Goal: Complete application form

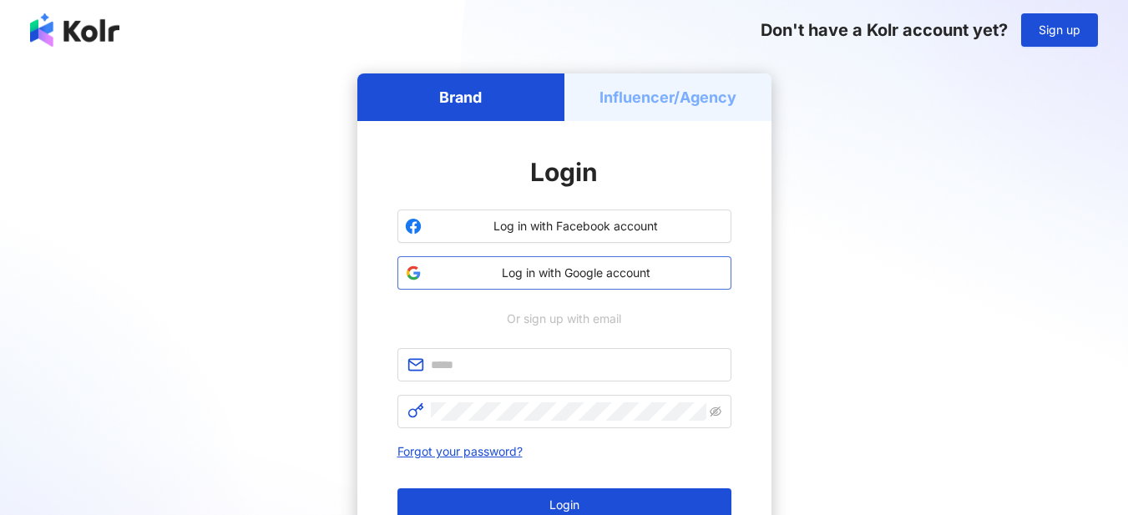
click at [550, 272] on span "Log in with Google account" at bounding box center [576, 273] width 296 height 17
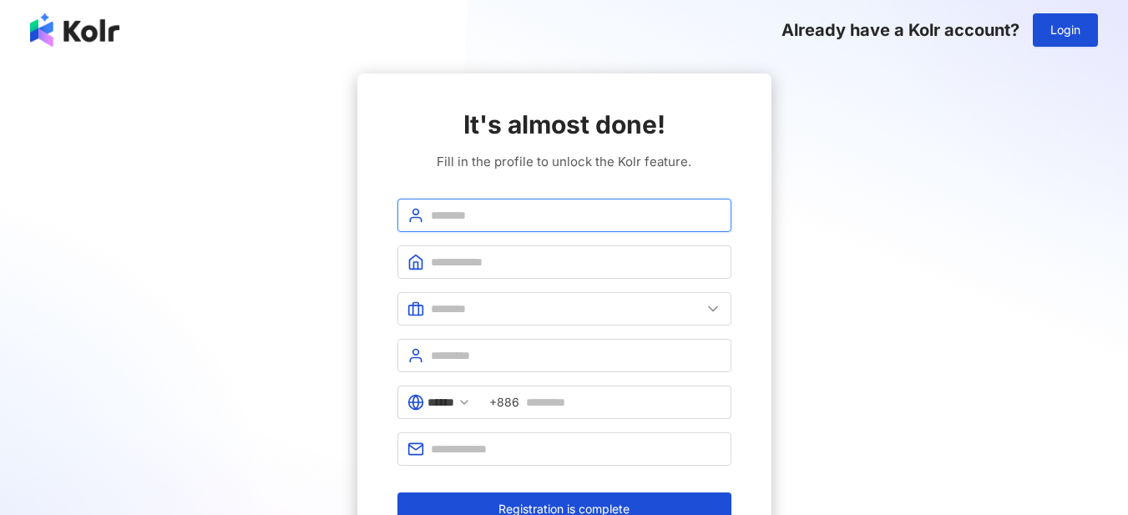
click at [631, 219] on input "text" at bounding box center [576, 215] width 291 height 18
type input "**********"
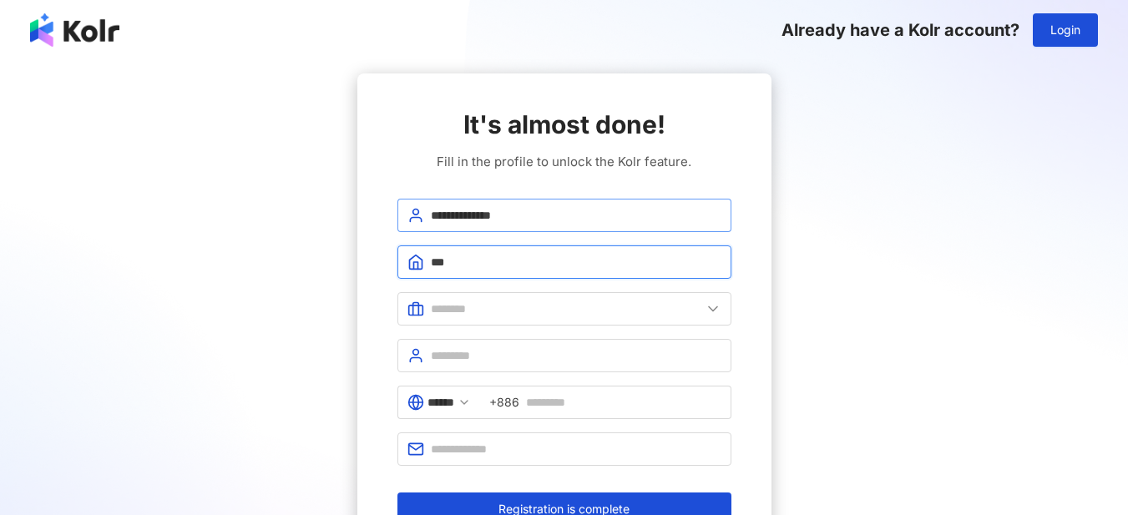
type input "***"
click at [585, 297] on span at bounding box center [565, 308] width 334 height 33
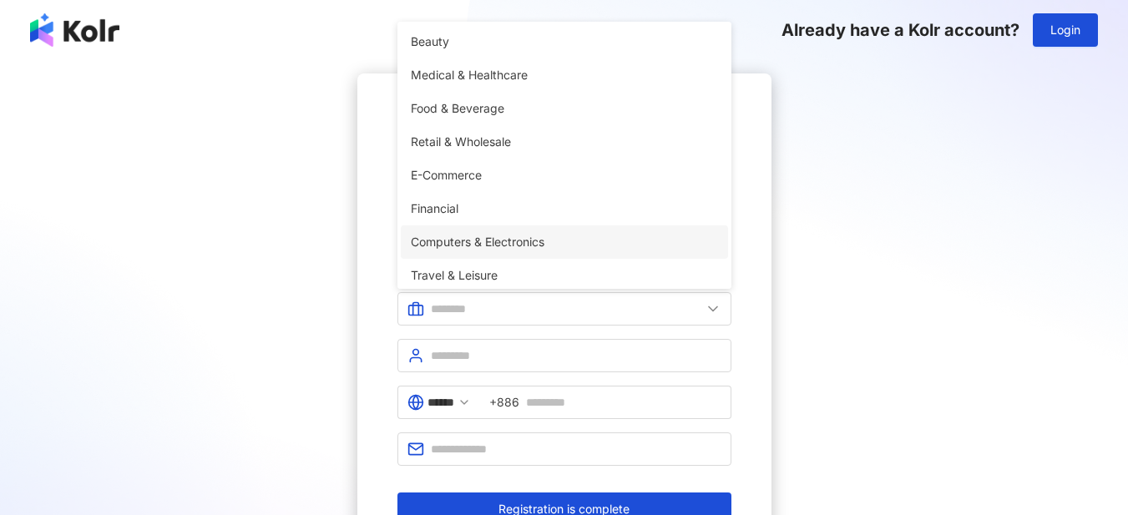
click at [542, 243] on span "Computers & Electronics" at bounding box center [564, 242] width 307 height 18
type input "**********"
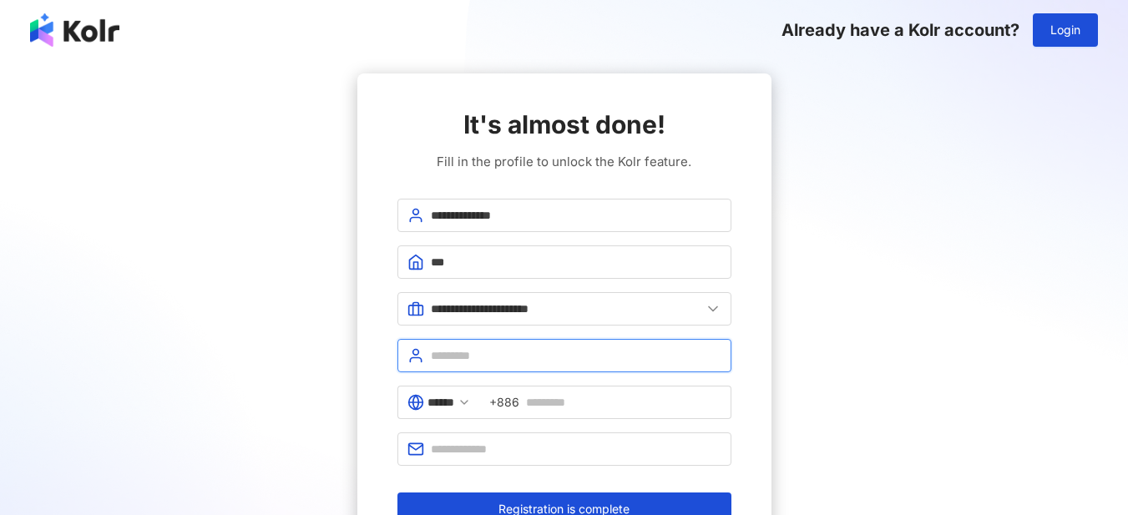
click at [489, 348] on input "text" at bounding box center [576, 356] width 291 height 18
type input "***"
click at [471, 399] on icon at bounding box center [464, 402] width 13 height 13
click at [468, 401] on polyline at bounding box center [464, 402] width 7 height 3
click at [519, 401] on span "+886" at bounding box center [504, 402] width 30 height 18
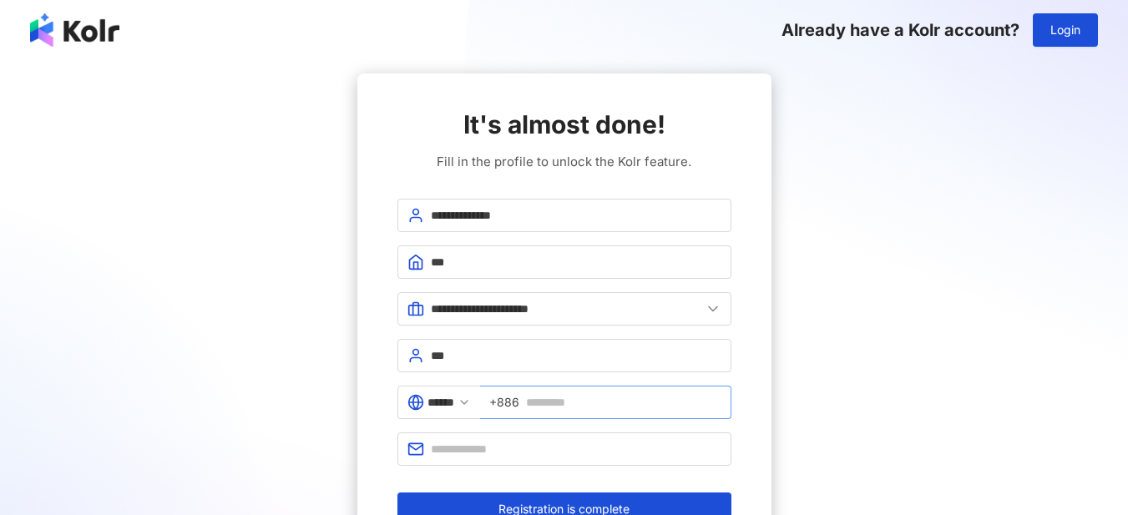
click at [519, 403] on span "+886" at bounding box center [504, 402] width 30 height 18
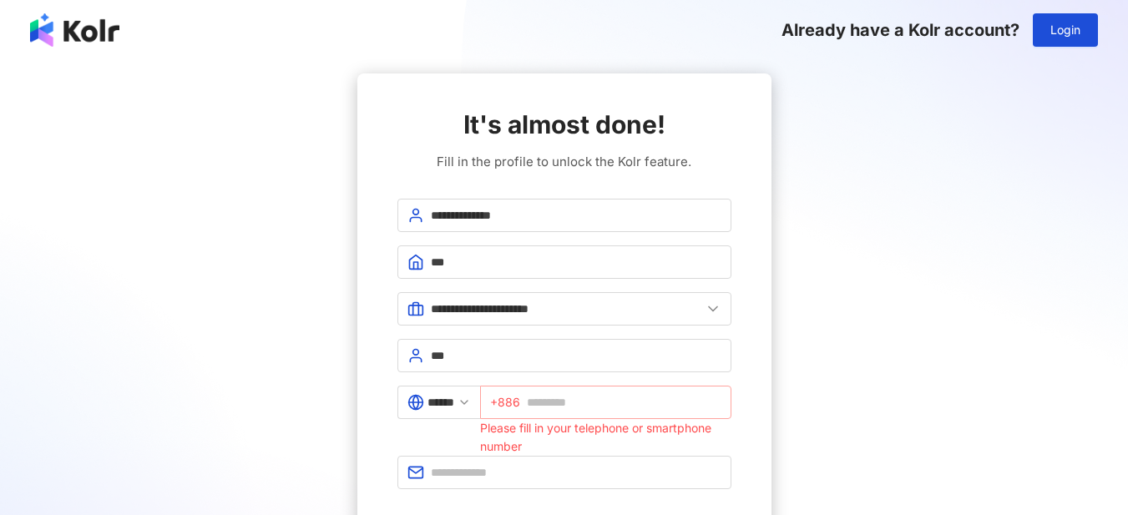
click at [514, 403] on span "+886" at bounding box center [505, 402] width 30 height 18
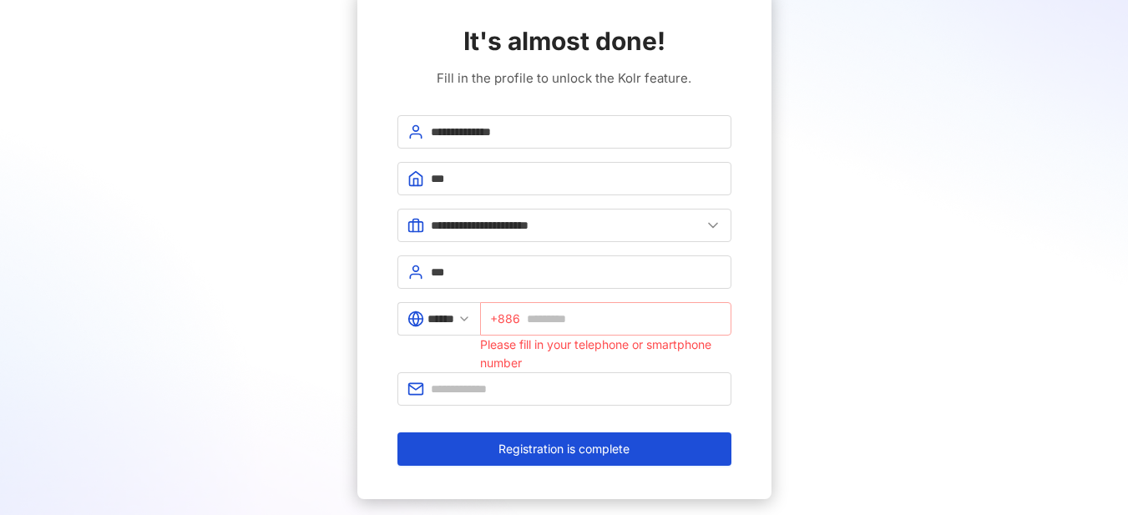
click at [512, 324] on span "+886" at bounding box center [505, 319] width 30 height 18
click at [499, 321] on span "+886" at bounding box center [605, 318] width 251 height 33
click at [471, 321] on icon at bounding box center [464, 318] width 13 height 13
drag, startPoint x: 425, startPoint y: 321, endPoint x: 413, endPoint y: 322, distance: 11.7
click at [424, 321] on span "******" at bounding box center [439, 318] width 83 height 33
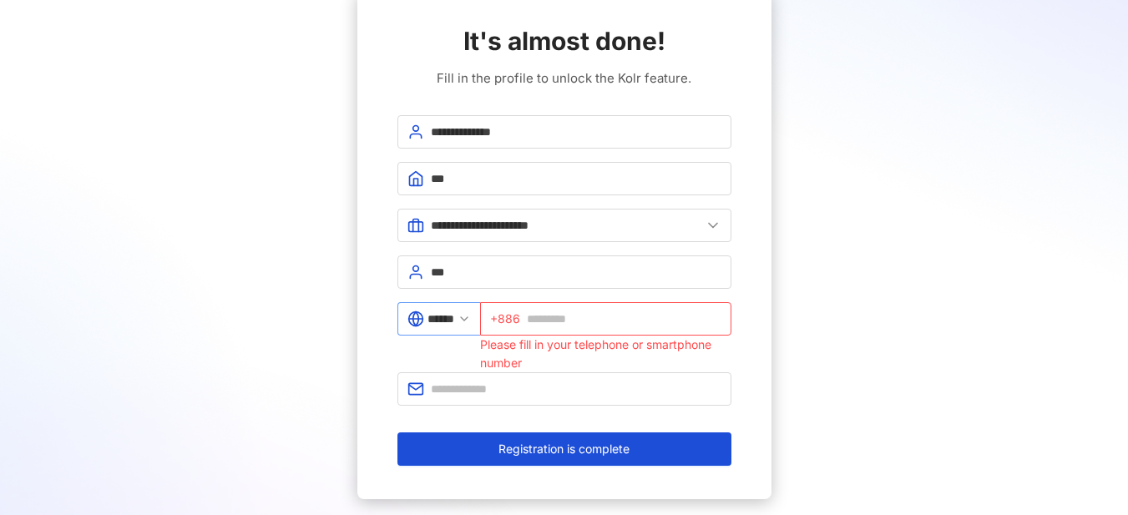
click at [413, 322] on icon at bounding box center [416, 319] width 6 height 14
drag, startPoint x: 413, startPoint y: 322, endPoint x: 470, endPoint y: 323, distance: 57.6
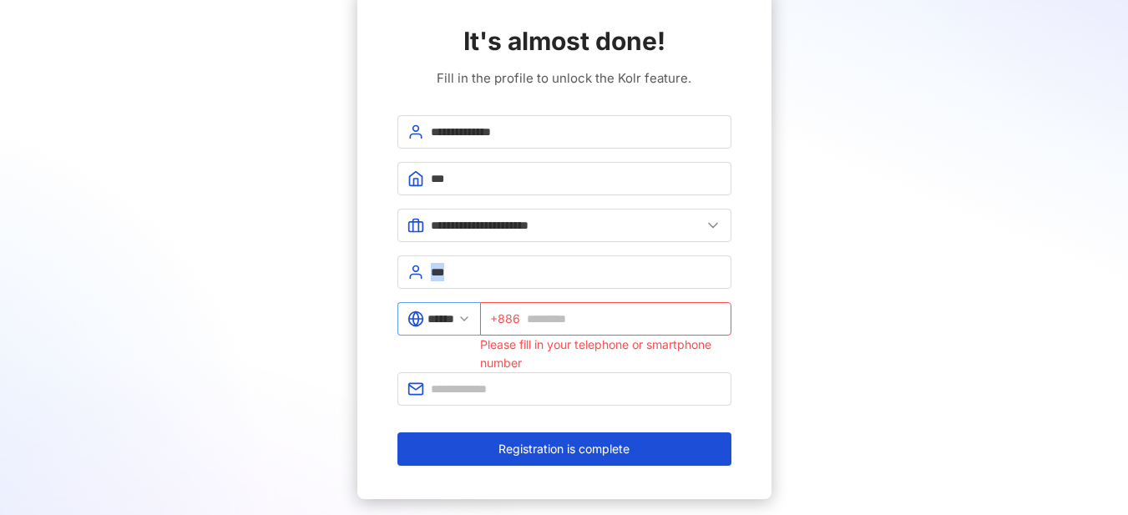
click at [415, 322] on icon at bounding box center [416, 319] width 17 height 17
click at [471, 324] on icon at bounding box center [464, 318] width 13 height 13
click at [520, 320] on span "+886" at bounding box center [505, 319] width 30 height 18
click at [568, 319] on input "text" at bounding box center [624, 319] width 195 height 18
click at [591, 319] on input "text" at bounding box center [624, 319] width 195 height 18
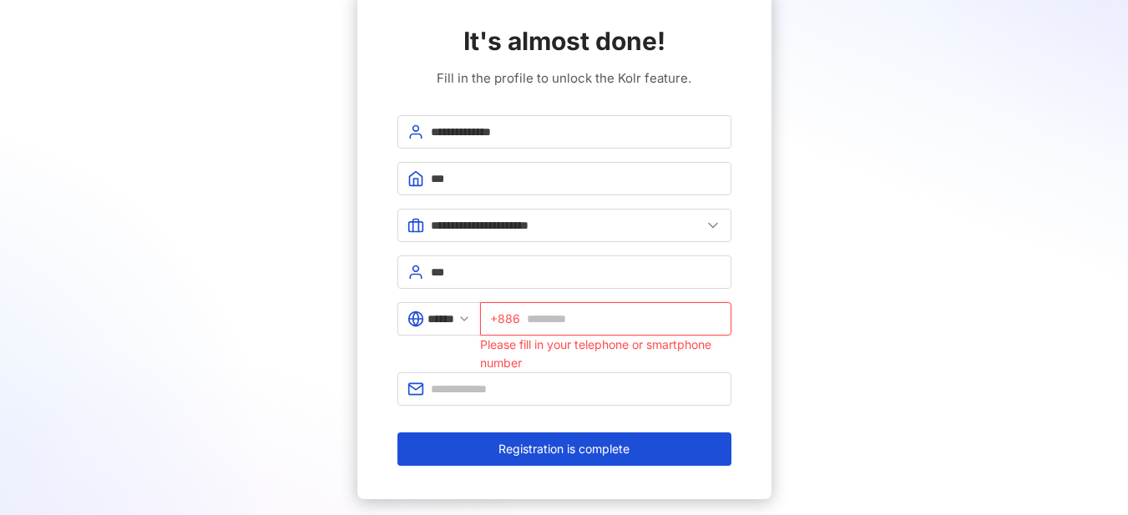
click at [565, 321] on input "text" at bounding box center [624, 319] width 195 height 18
